Goal: Transaction & Acquisition: Purchase product/service

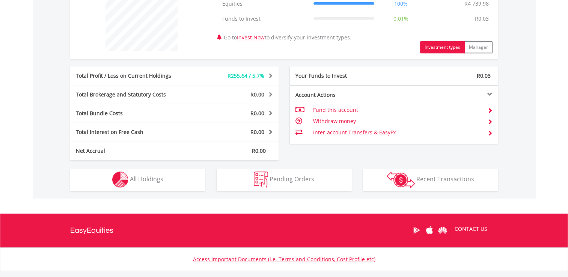
scroll to position [322, 0]
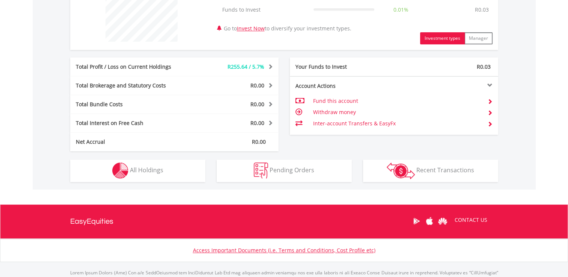
click at [95, 152] on div "R4 740.01 CURRENT VALUE Movement on Current Holdings: R255.64 Profit & Loss Val…" at bounding box center [284, 49] width 503 height 279
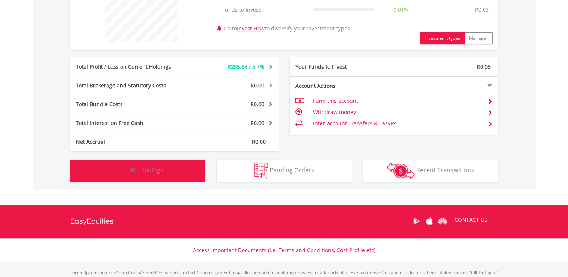
click at [93, 160] on button "Holdings All Holdings" at bounding box center [137, 171] width 135 height 23
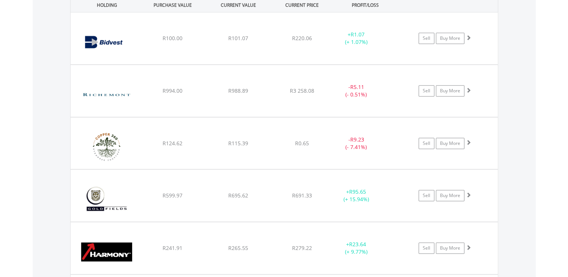
scroll to position [552, 0]
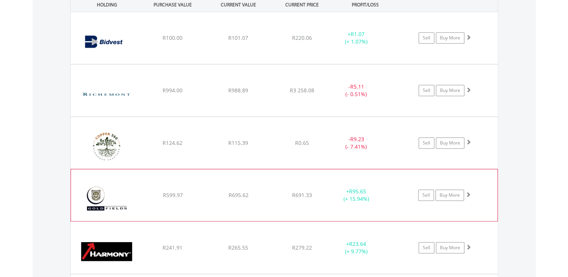
click at [125, 179] on img at bounding box center [107, 199] width 65 height 41
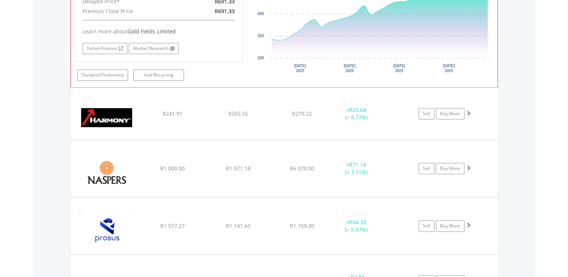
scroll to position [854, 0]
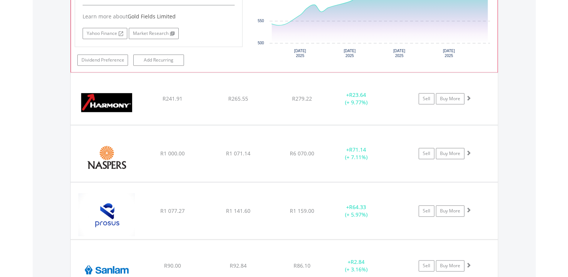
click at [175, 150] on span "R1 000.00" at bounding box center [172, 153] width 24 height 7
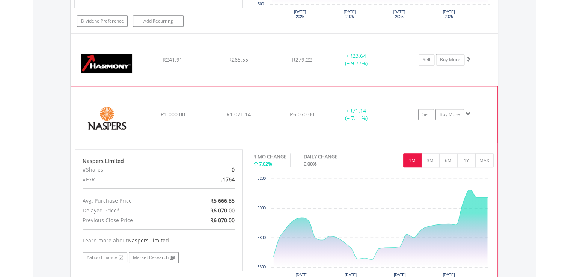
scroll to position [894, 0]
click at [269, 86] on div "﻿ Naspers Limited R1 000.00 R1 071.14 R6 070.00 + R71.14 (+ 7.11%) Sell Buy More" at bounding box center [284, 114] width 426 height 56
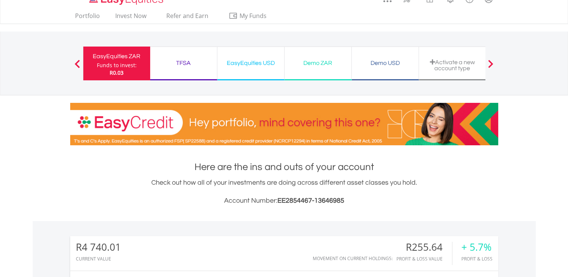
scroll to position [0, 0]
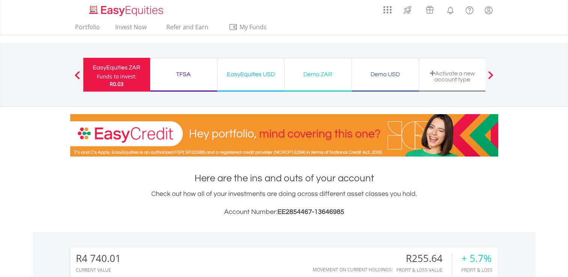
click at [178, 76] on div "TFSA" at bounding box center [184, 74] width 58 height 11
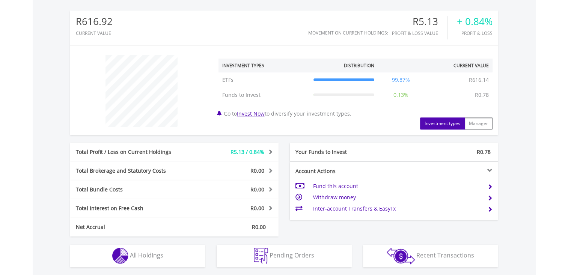
scroll to position [357, 0]
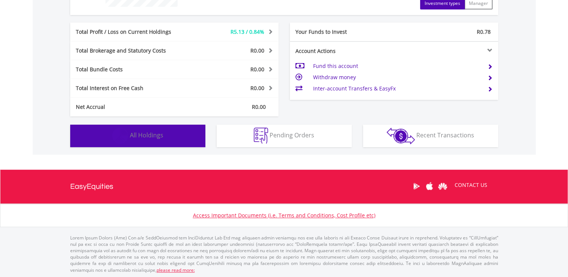
click at [167, 141] on button "Holdings All Holdings" at bounding box center [137, 136] width 135 height 23
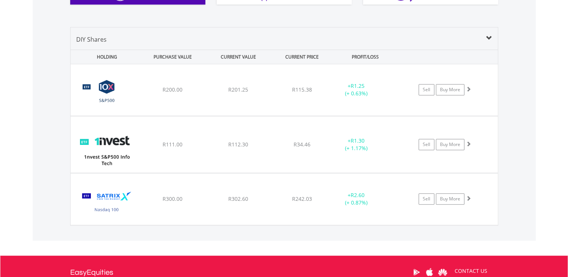
scroll to position [508, 0]
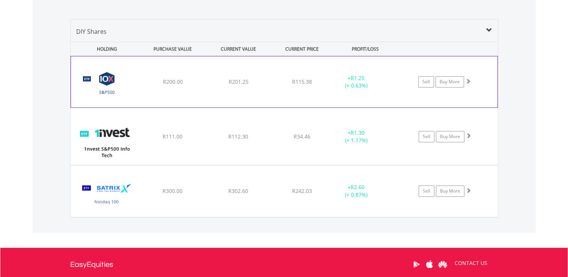
click at [331, 92] on div "﻿ 10X S&P 500 Exchange Traded Fund R200.00 R201.25 R115.38 + R1.25 (+ 0.63%) Se…" at bounding box center [284, 81] width 426 height 51
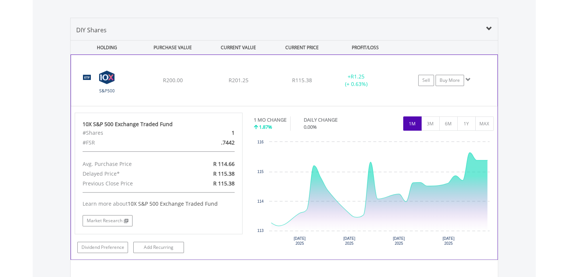
scroll to position [509, 0]
click at [339, 73] on div "+ R1.25 (+ 0.63%)" at bounding box center [356, 80] width 56 height 15
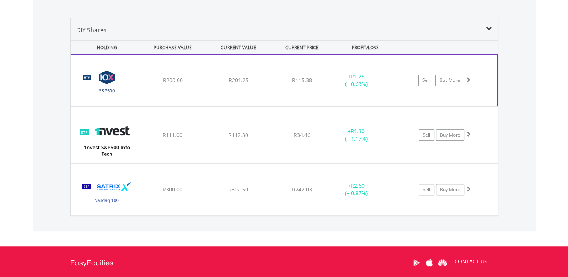
click at [319, 79] on div "R115.38" at bounding box center [302, 81] width 60 height 8
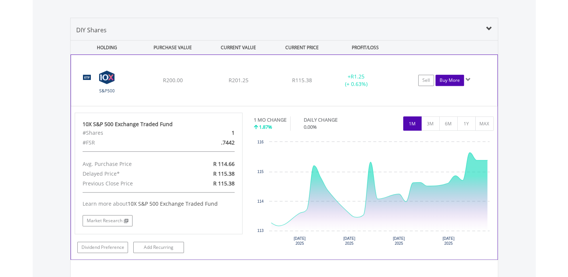
click at [454, 84] on link "Buy More" at bounding box center [449, 80] width 29 height 11
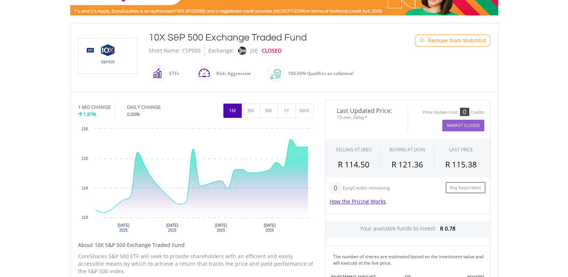
scroll to position [142, 0]
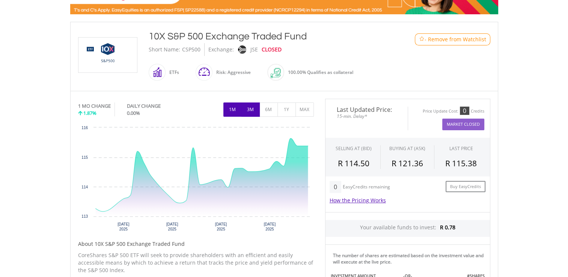
click at [252, 112] on button "3M" at bounding box center [250, 109] width 18 height 14
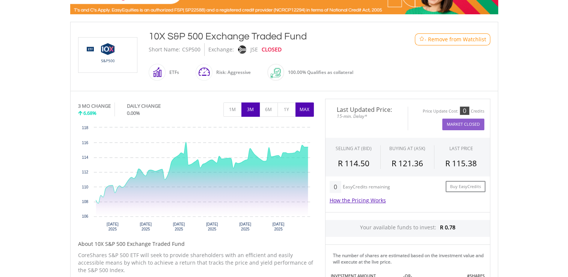
click at [302, 112] on button "MAX" at bounding box center [304, 109] width 18 height 14
